Goal: Task Accomplishment & Management: Manage account settings

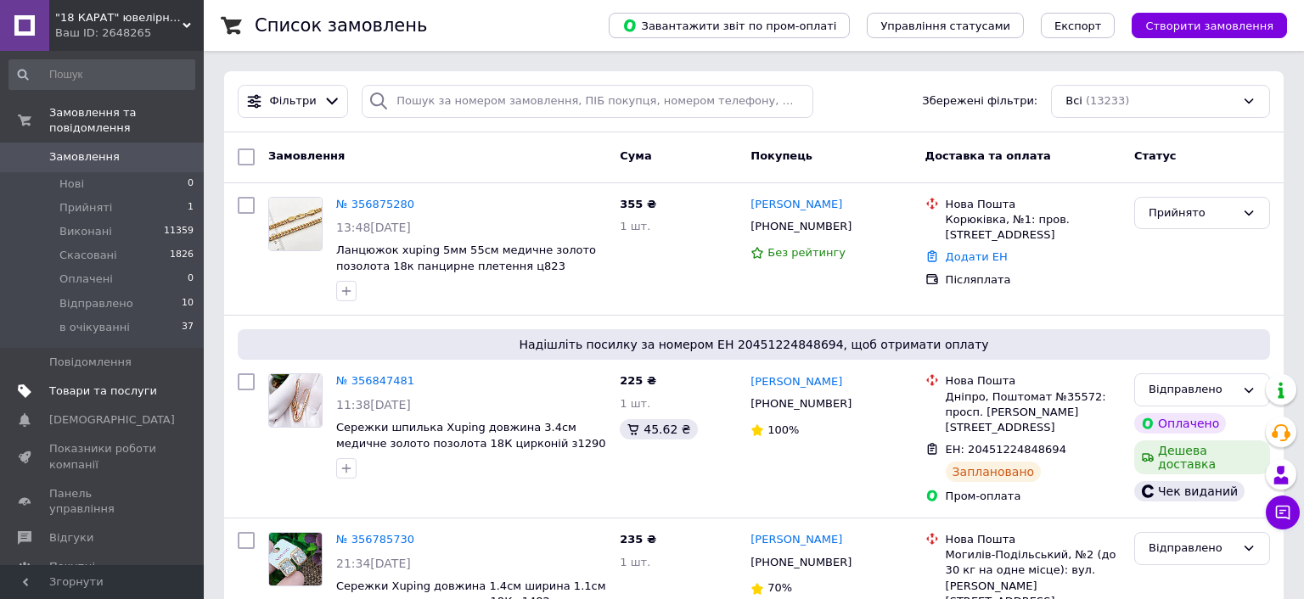
click at [98, 384] on span "Товари та послуги" at bounding box center [103, 391] width 108 height 15
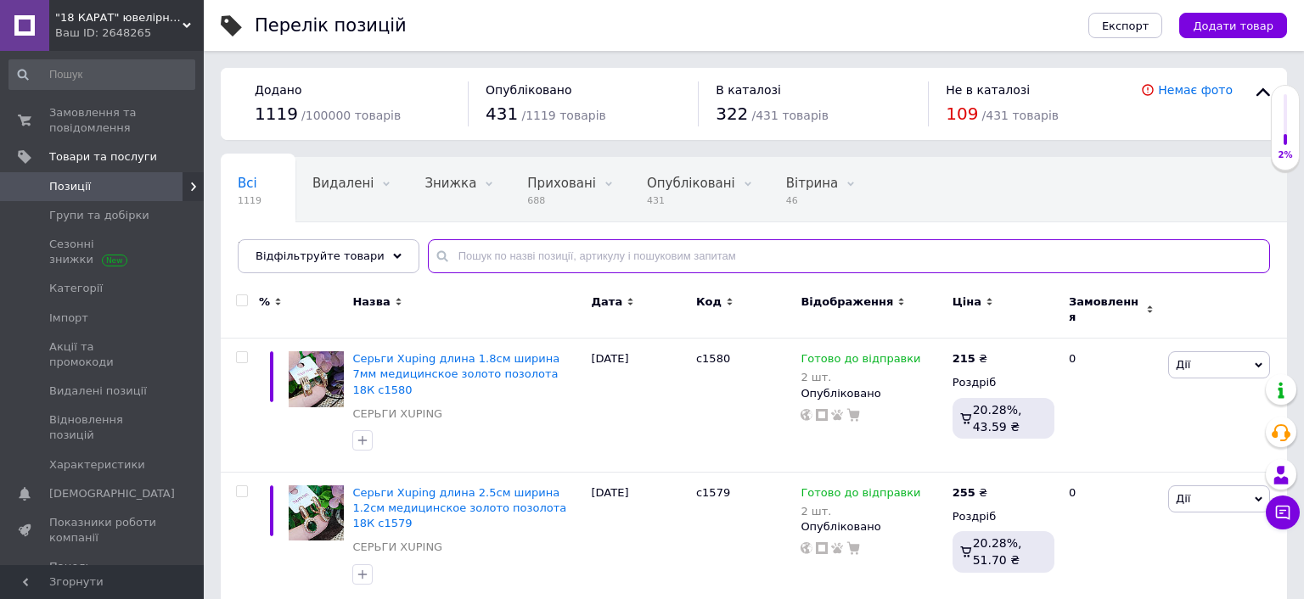
click at [480, 255] on input "text" at bounding box center [849, 256] width 842 height 34
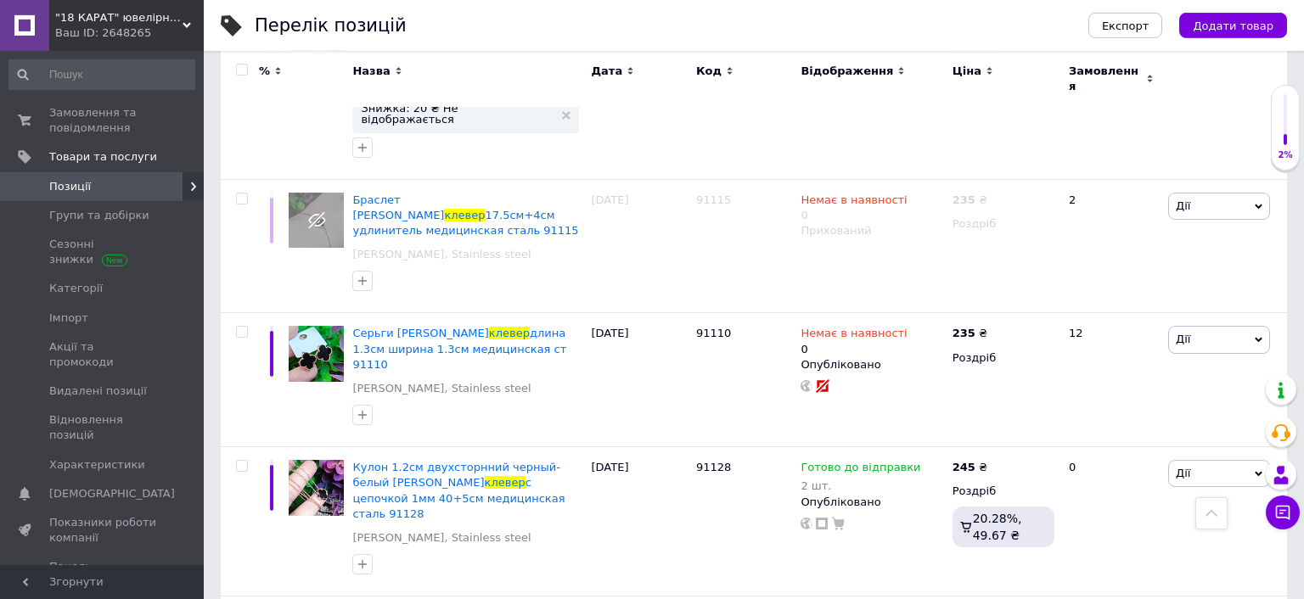
scroll to position [2061, 0]
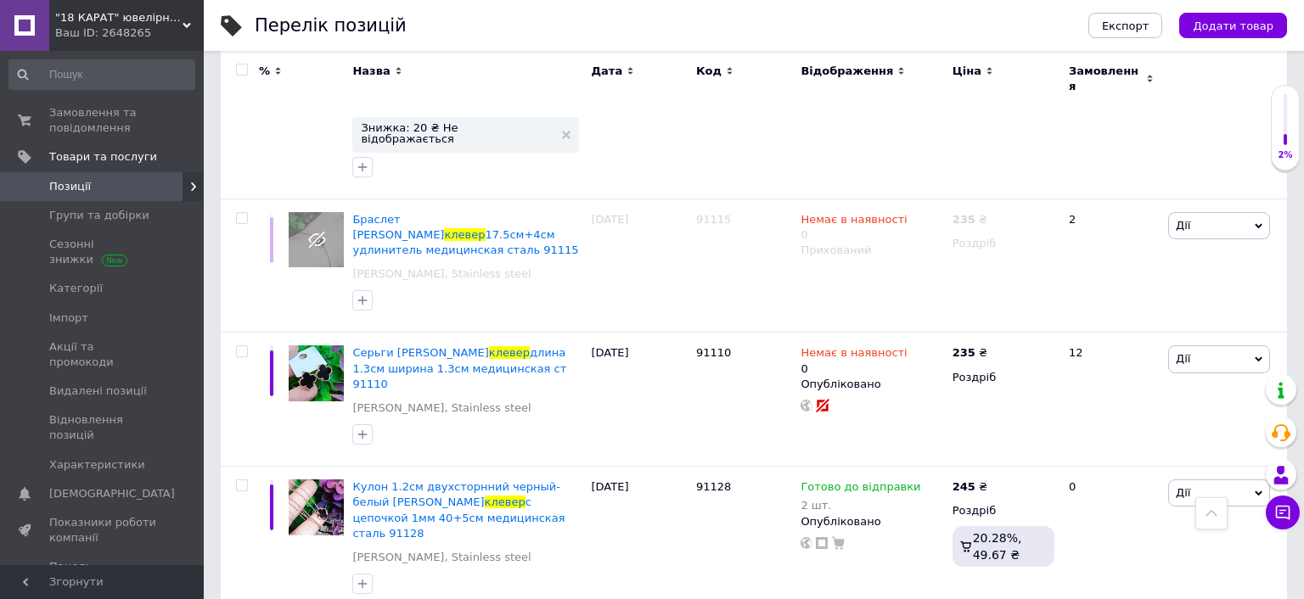
type input "клевер"
click at [925, 481] on use at bounding box center [929, 485] width 9 height 9
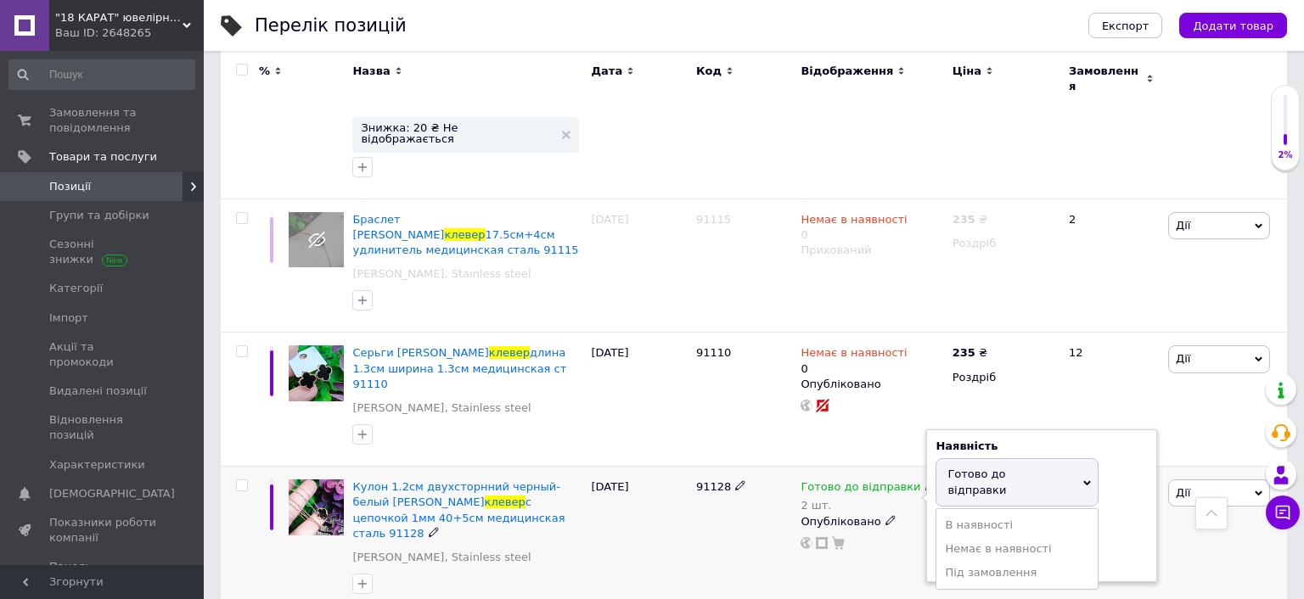
click at [840, 499] on div "2 шт." at bounding box center [867, 505] width 135 height 13
drag, startPoint x: 976, startPoint y: 260, endPoint x: 925, endPoint y: 265, distance: 51.2
click at [935, 539] on input "2" at bounding box center [999, 556] width 129 height 34
type input "1"
click at [895, 467] on div "Готово до відправки 2 шт. Наявність [PERSON_NAME] до відправки В наявності Нема…" at bounding box center [871, 541] width 151 height 149
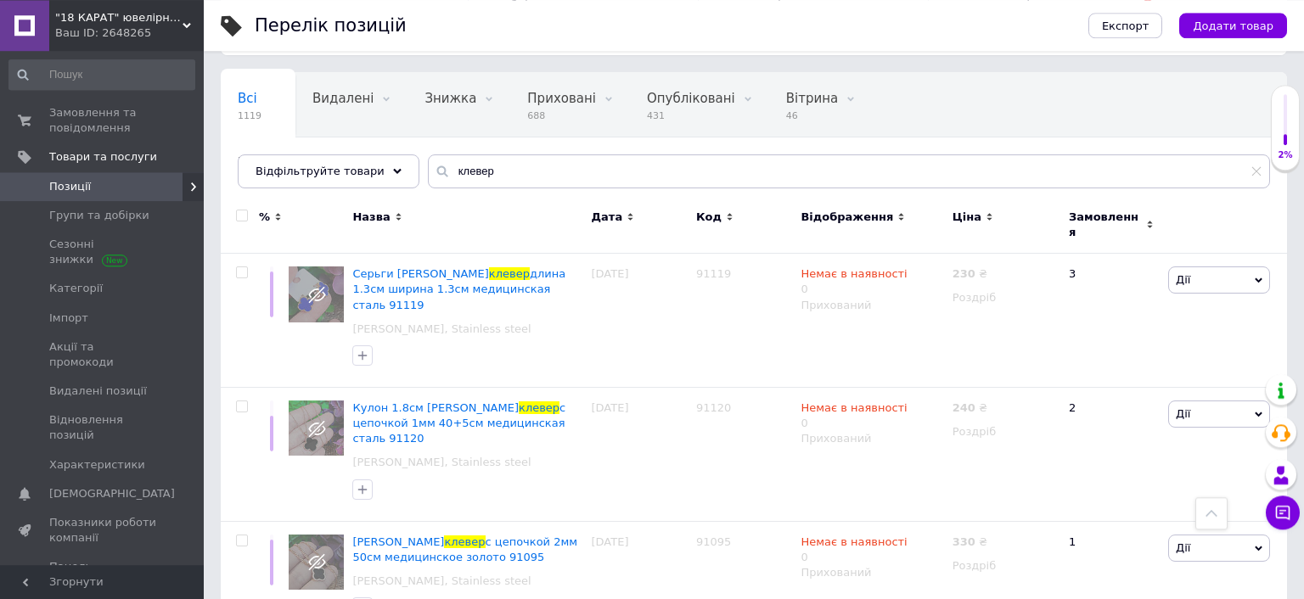
scroll to position [0, 0]
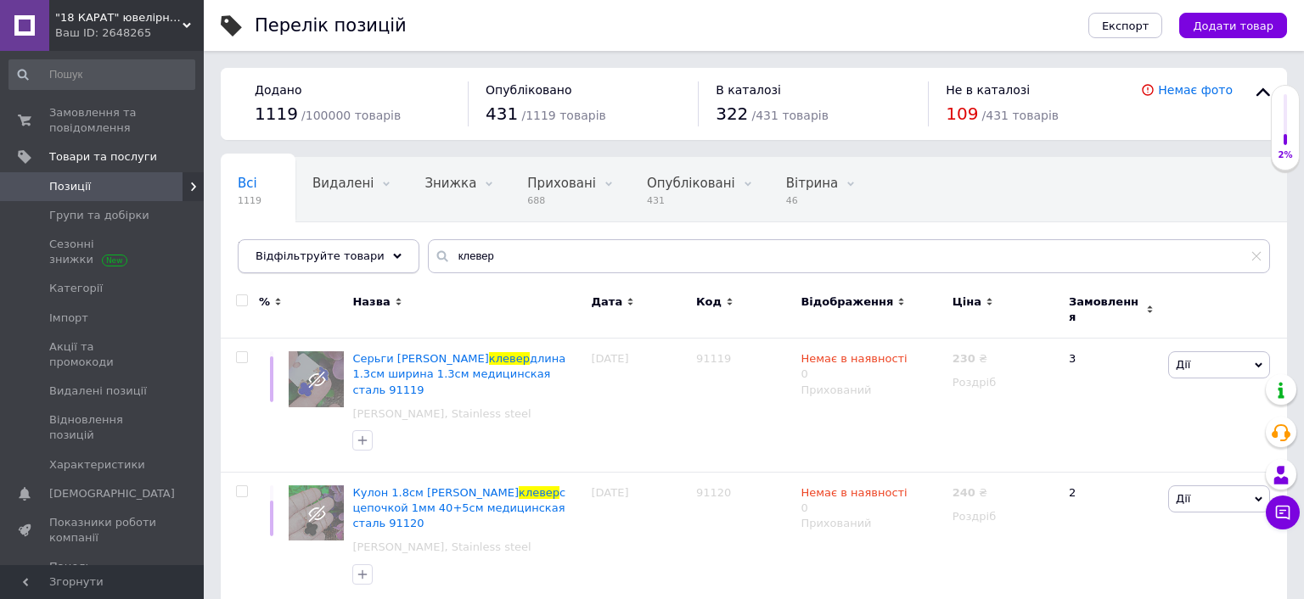
click at [369, 259] on div "Відфільтруйте товари" at bounding box center [329, 256] width 182 height 34
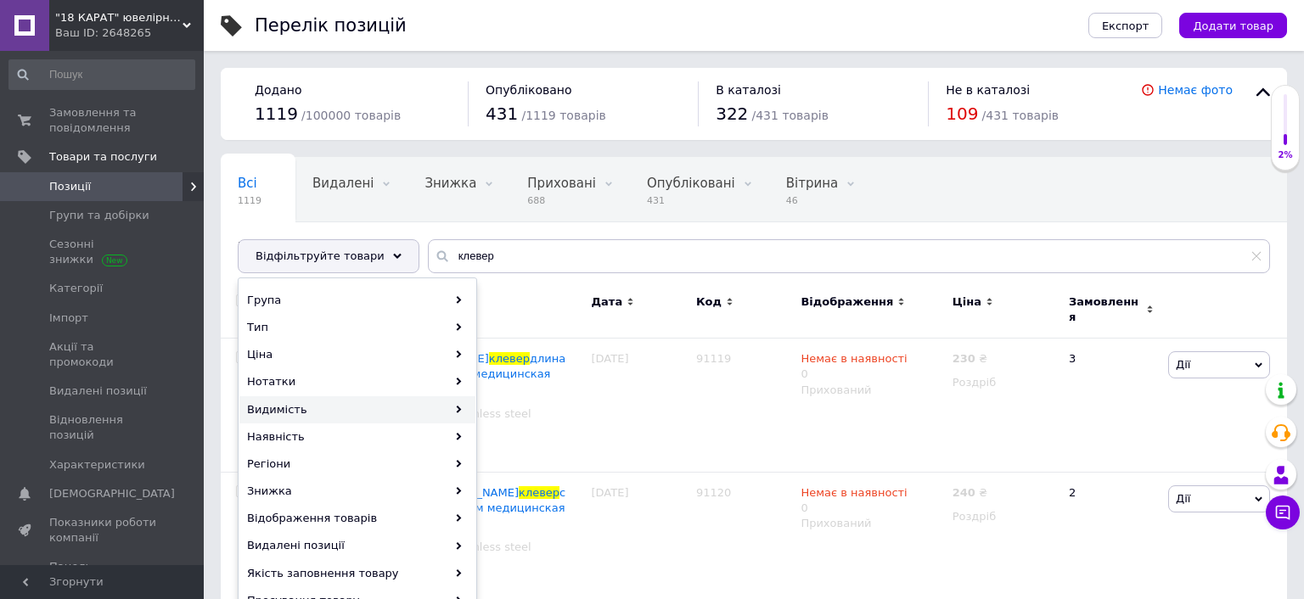
click at [454, 409] on div "Видимість" at bounding box center [357, 409] width 236 height 27
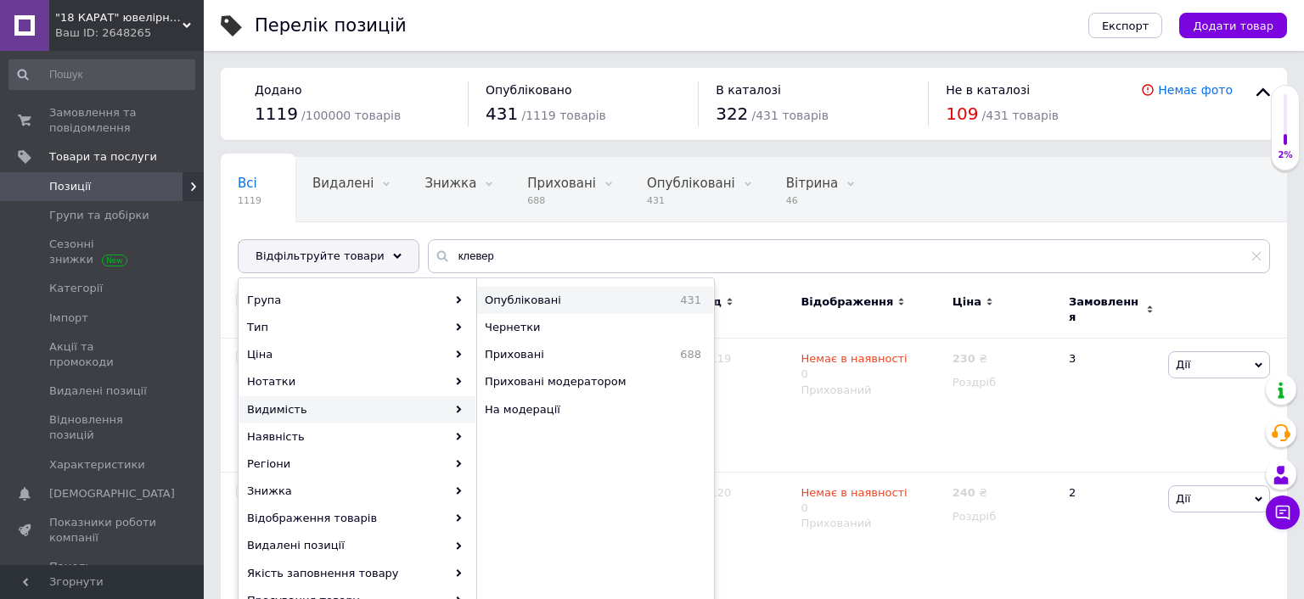
click at [543, 306] on span "Опубліковані" at bounding box center [563, 300] width 156 height 15
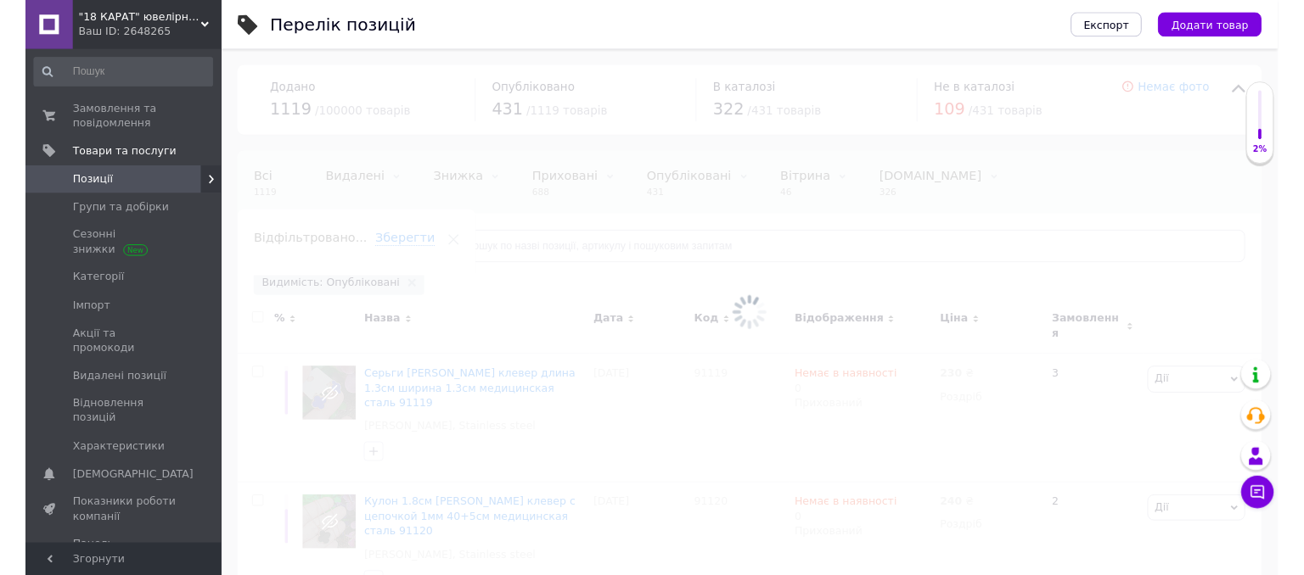
scroll to position [0, 2]
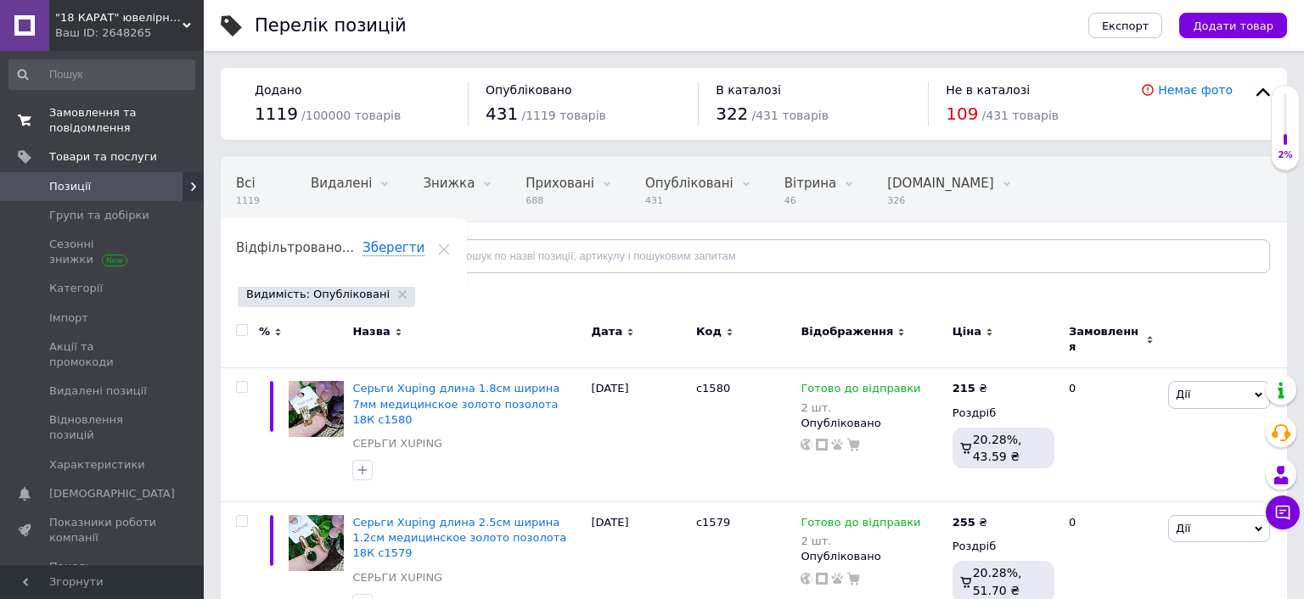
click at [87, 120] on span "Замовлення та повідомлення" at bounding box center [103, 120] width 108 height 31
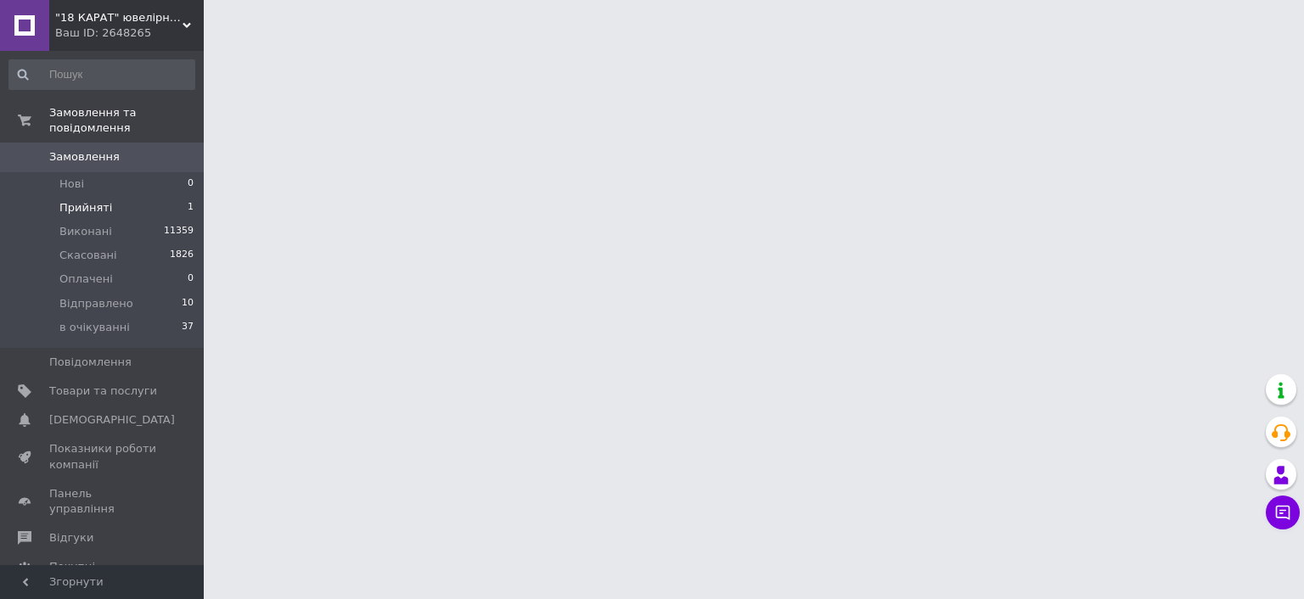
click at [80, 200] on span "Прийняті" at bounding box center [85, 207] width 53 height 15
